Goal: Transaction & Acquisition: Register for event/course

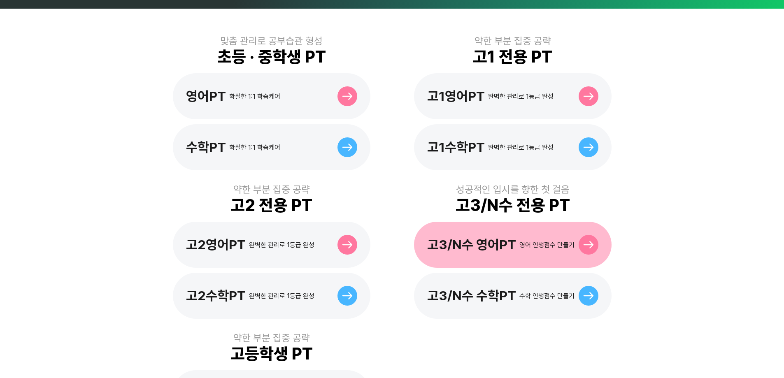
scroll to position [288, 0]
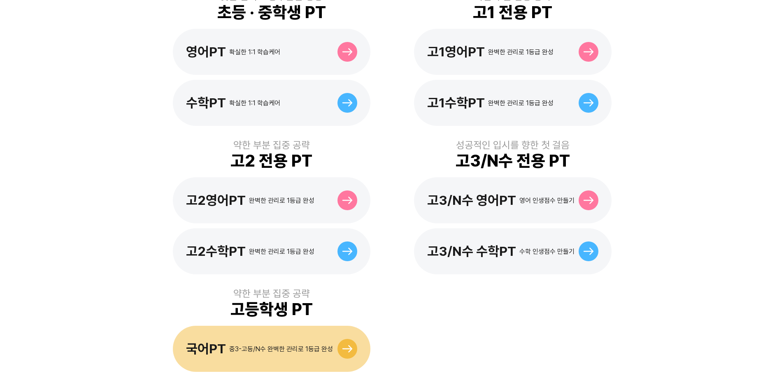
click at [298, 341] on div "국어PT 중3-고등/N수 완벽한 관리로 1등급 완성" at bounding box center [259, 349] width 147 height 16
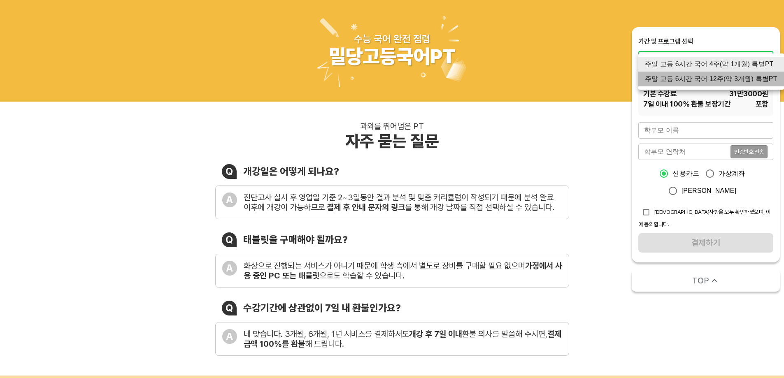
click at [714, 79] on li "주말 고등 6시간 국어 12주(약 3개월) 특별PT" at bounding box center [711, 79] width 146 height 15
type input "2134"
